Goal: Check status: Check status

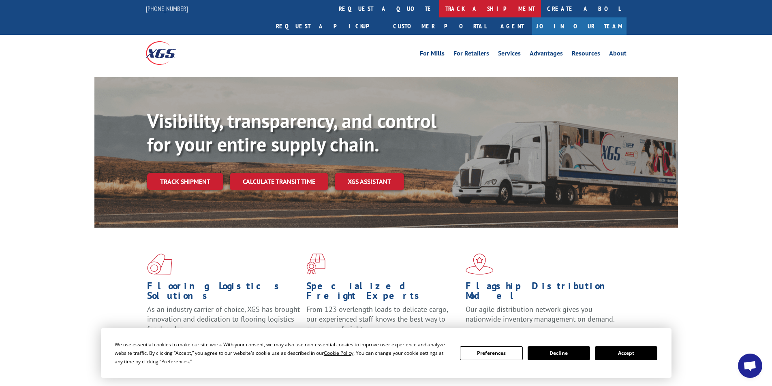
click at [439, 7] on link "track a shipment" at bounding box center [490, 8] width 102 height 17
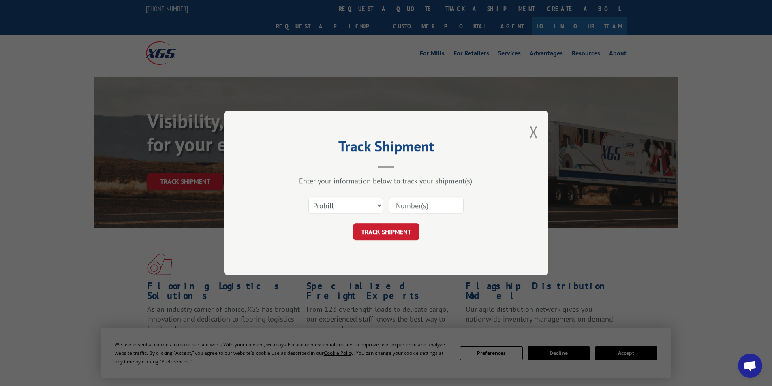
click at [401, 206] on input at bounding box center [426, 205] width 75 height 17
type input "17511351"
click at [374, 230] on button "TRACK SHIPMENT" at bounding box center [386, 231] width 66 height 17
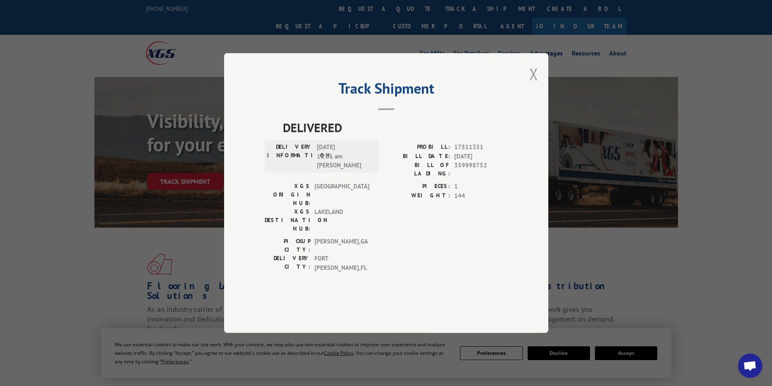
click at [535, 85] on button "Close modal" at bounding box center [533, 73] width 9 height 21
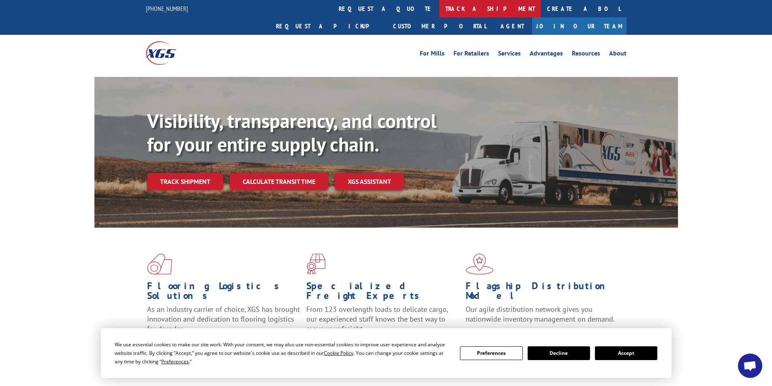
click at [439, 6] on link "track a shipment" at bounding box center [490, 8] width 102 height 17
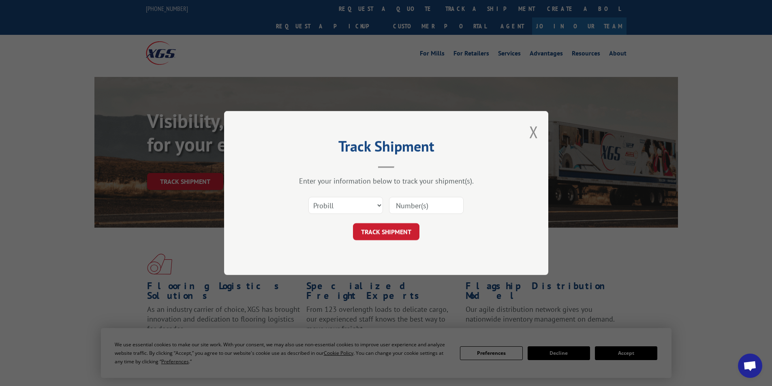
click at [416, 204] on input at bounding box center [426, 205] width 75 height 17
type input "1759493"
click at [390, 228] on button "TRACK SHIPMENT" at bounding box center [386, 231] width 66 height 17
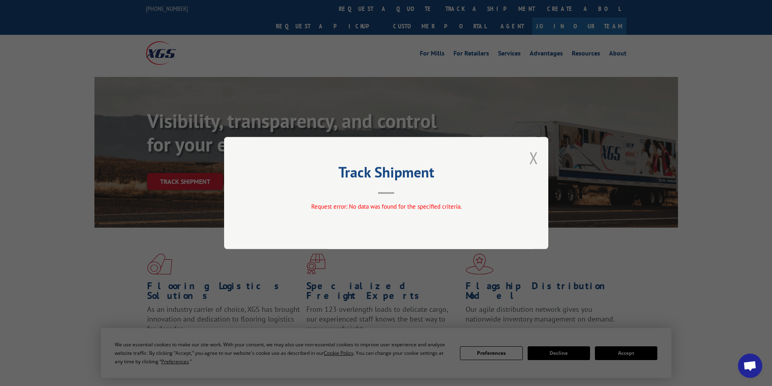
click at [535, 158] on button "Close modal" at bounding box center [533, 157] width 9 height 21
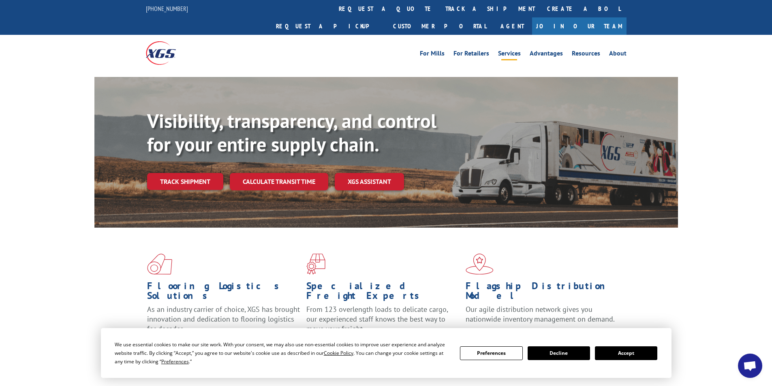
click at [510, 50] on link "Services" at bounding box center [509, 54] width 23 height 9
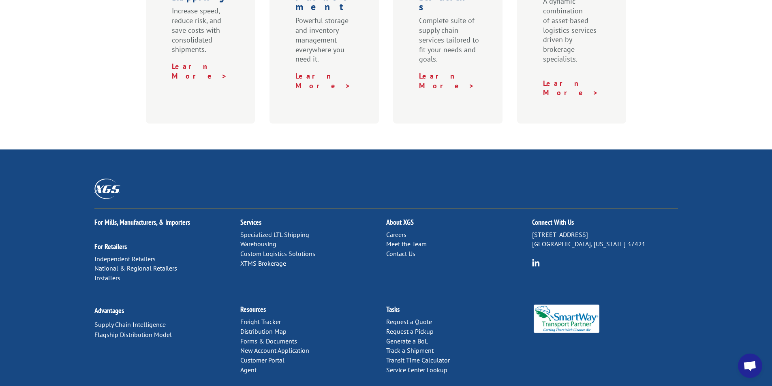
scroll to position [401, 0]
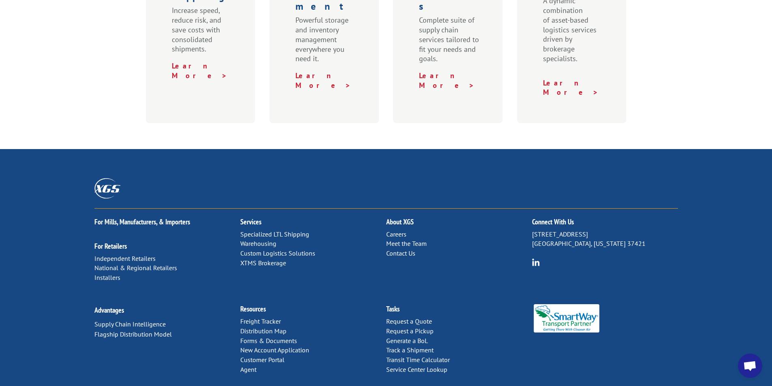
click at [398, 249] on link "Contact Us" at bounding box center [400, 253] width 29 height 8
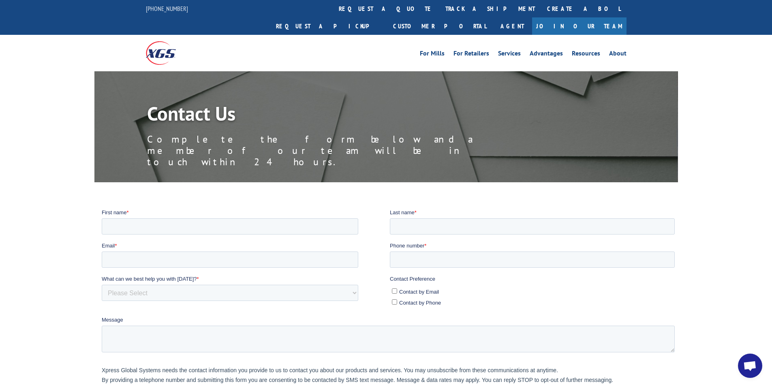
click at [395, 301] on input "Contact by Phone" at bounding box center [393, 301] width 5 height 5
click at [396, 302] on input "Contact by Phone" at bounding box center [393, 301] width 5 height 5
checkbox input "false"
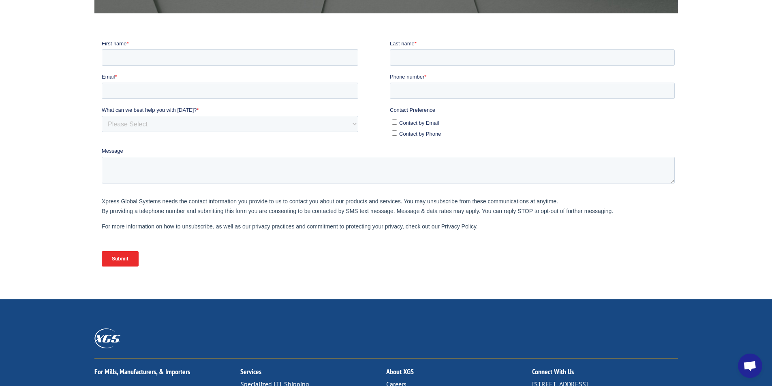
scroll to position [243, 0]
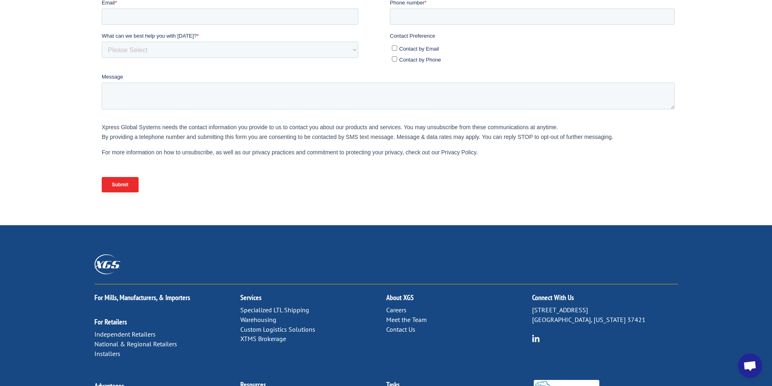
click at [276, 306] on link "Specialized LTL Shipping" at bounding box center [274, 310] width 69 height 8
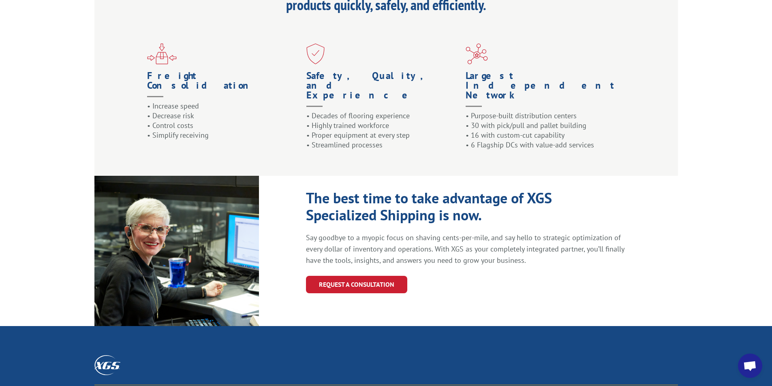
scroll to position [879, 0]
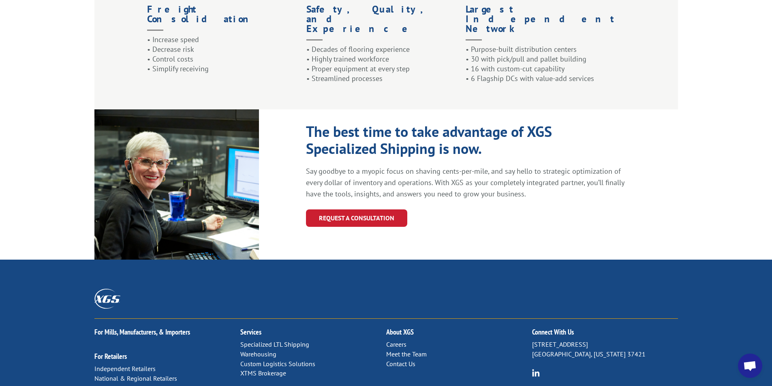
click at [401, 360] on link "Contact Us" at bounding box center [400, 364] width 29 height 8
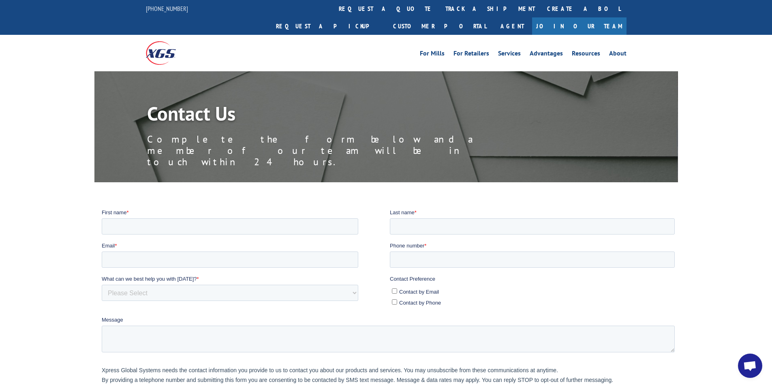
scroll to position [316, 0]
